Goal: Information Seeking & Learning: Compare options

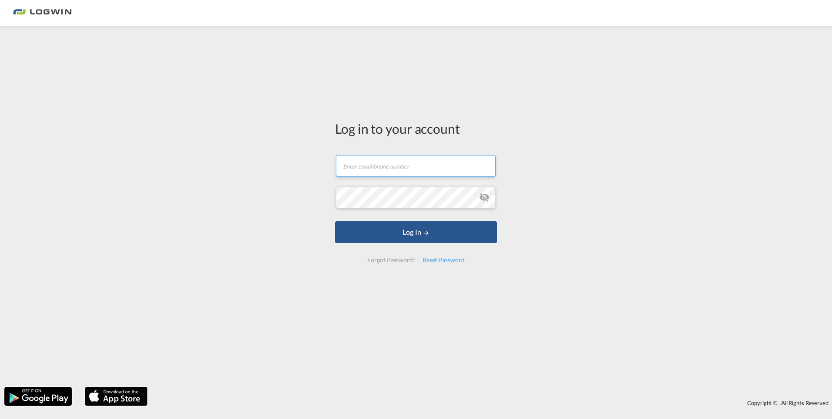
click at [379, 167] on input "text" at bounding box center [416, 166] width 160 height 22
type input "[PERSON_NAME][EMAIL_ADDRESS][DOMAIN_NAME]"
click at [335, 221] on button "Log In" at bounding box center [416, 232] width 162 height 22
